Goal: Use online tool/utility: Utilize a website feature to perform a specific function

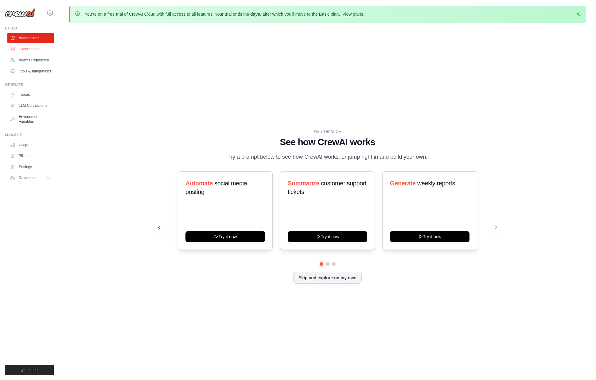
click at [27, 49] on link "Crew Studio" at bounding box center [31, 49] width 46 height 10
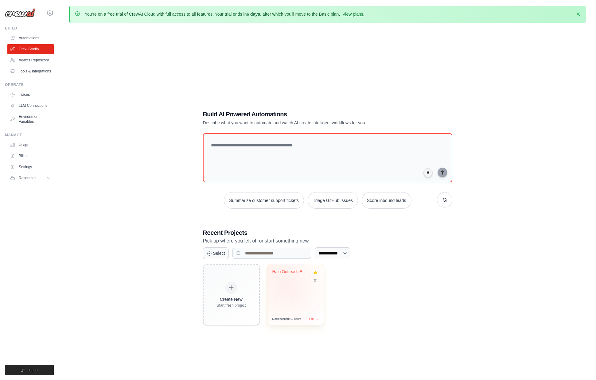
click at [288, 289] on div "Halo Outreach Basic Tier" at bounding box center [295, 288] width 56 height 49
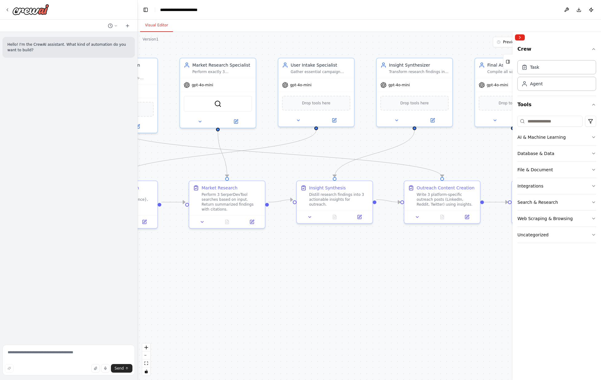
drag, startPoint x: 423, startPoint y: 302, endPoint x: 243, endPoint y: 297, distance: 179.4
click at [243, 297] on div ".deletable-edge-delete-btn { width: 20px; height: 20px; border: 0px solid #ffff…" at bounding box center [369, 206] width 463 height 348
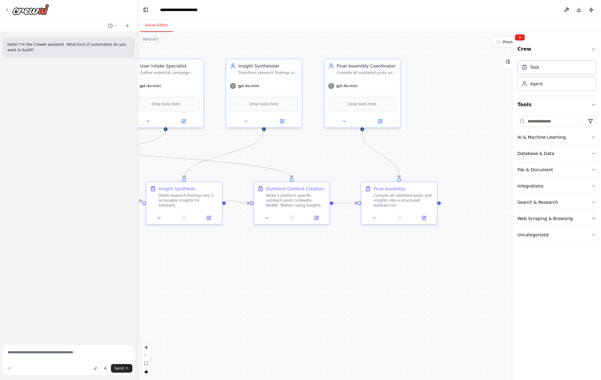
drag, startPoint x: 401, startPoint y: 291, endPoint x: 251, endPoint y: 292, distance: 150.5
click at [251, 292] on div ".deletable-edge-delete-btn { width: 20px; height: 20px; border: 0px solid #ffff…" at bounding box center [369, 206] width 463 height 348
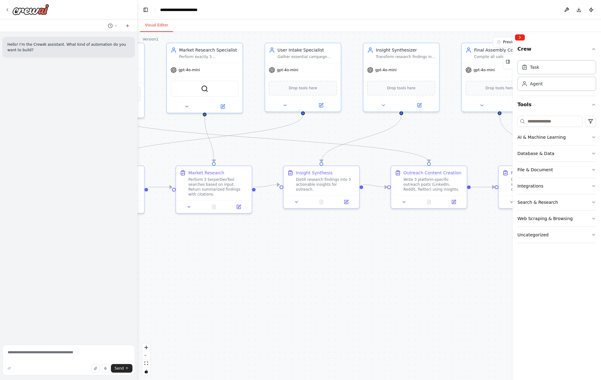
drag, startPoint x: 251, startPoint y: 274, endPoint x: 445, endPoint y: 257, distance: 195.1
click at [445, 257] on div ".deletable-edge-delete-btn { width: 20px; height: 20px; border: 0px solid #ffff…" at bounding box center [369, 206] width 463 height 348
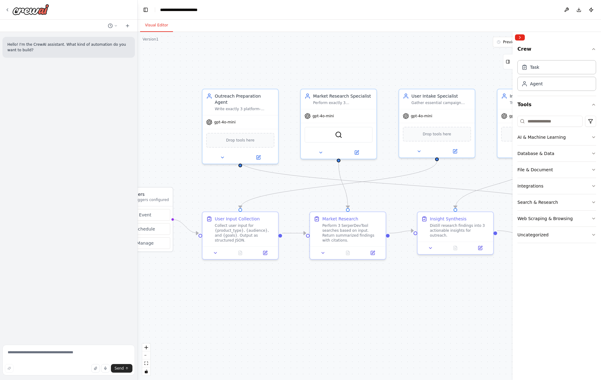
drag, startPoint x: 292, startPoint y: 275, endPoint x: 369, endPoint y: 322, distance: 90.0
click at [369, 322] on div ".deletable-edge-delete-btn { width: 20px; height: 20px; border: 0px solid #ffff…" at bounding box center [369, 206] width 463 height 348
